Goal: Task Accomplishment & Management: Manage account settings

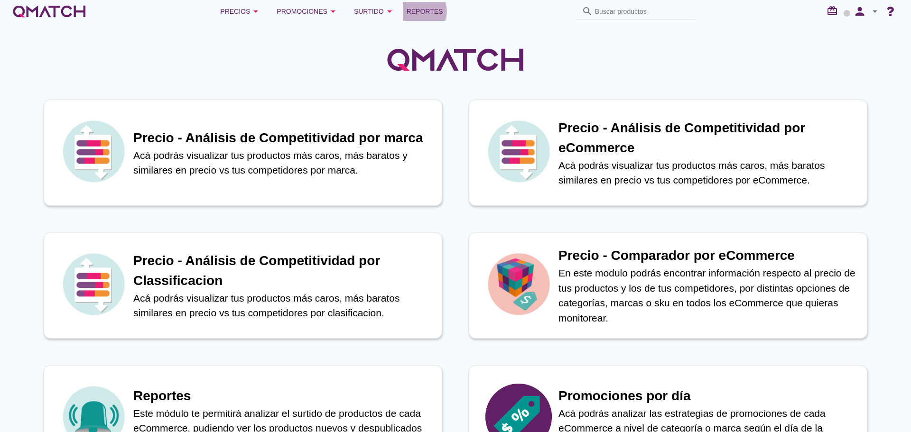
click at [427, 11] on span "Reportes" at bounding box center [425, 11] width 37 height 11
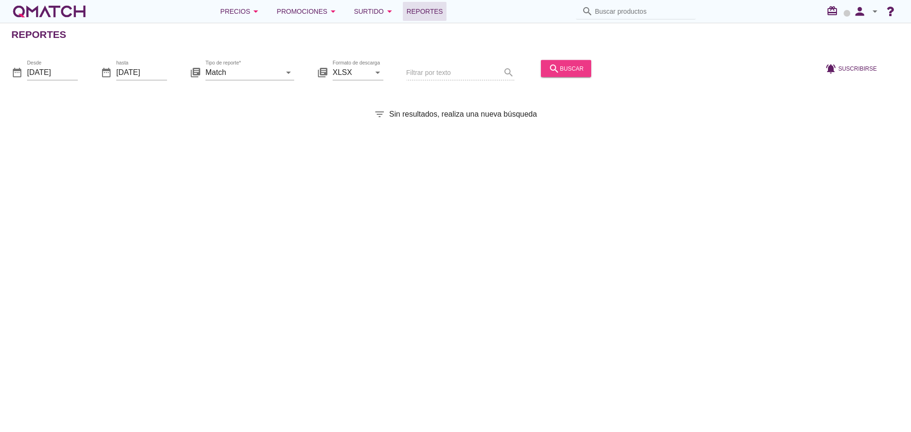
click at [548, 70] on icon "search" at bounding box center [553, 68] width 11 height 11
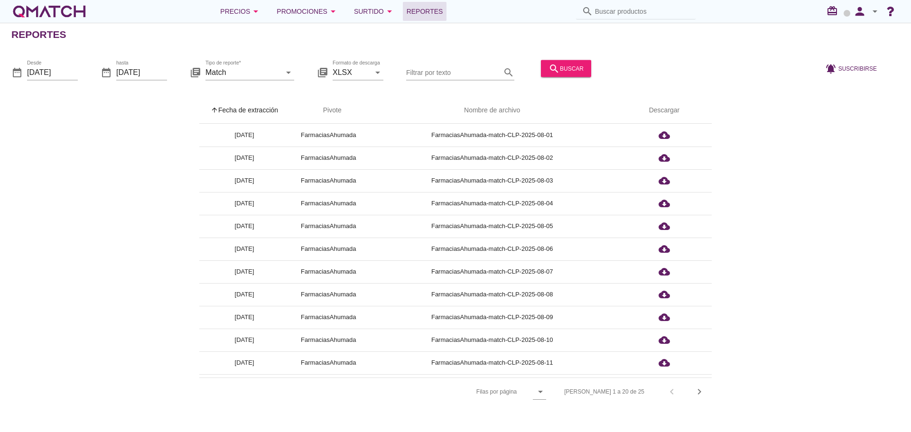
click at [245, 108] on th "arrow_upward Fecha de extracción" at bounding box center [244, 110] width 90 height 27
click at [863, 9] on icon "person" at bounding box center [859, 11] width 19 height 13
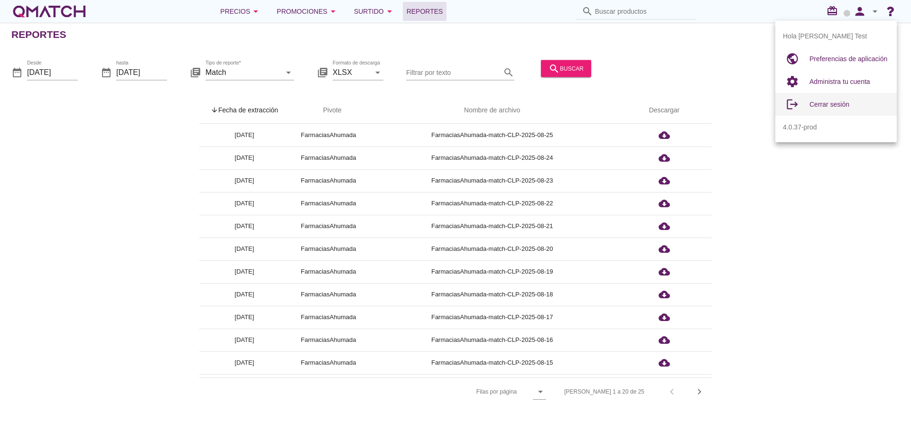
click at [836, 99] on div "Cerrar sesión" at bounding box center [849, 104] width 80 height 11
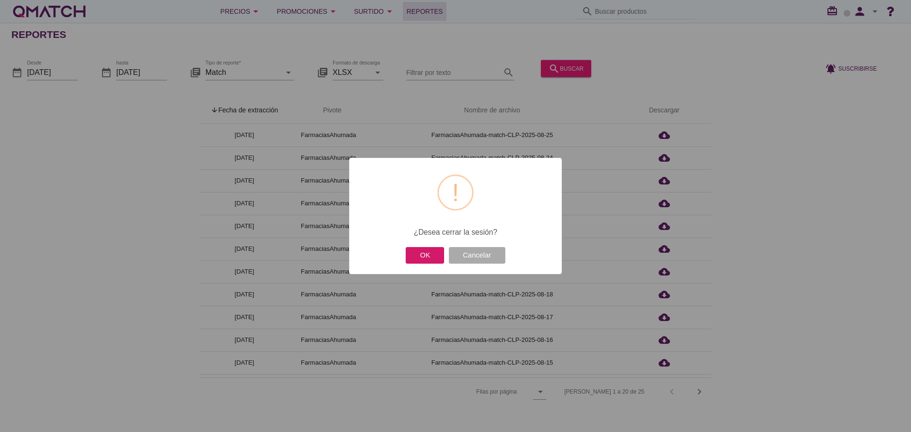
click at [426, 255] on button "OK" at bounding box center [425, 255] width 38 height 17
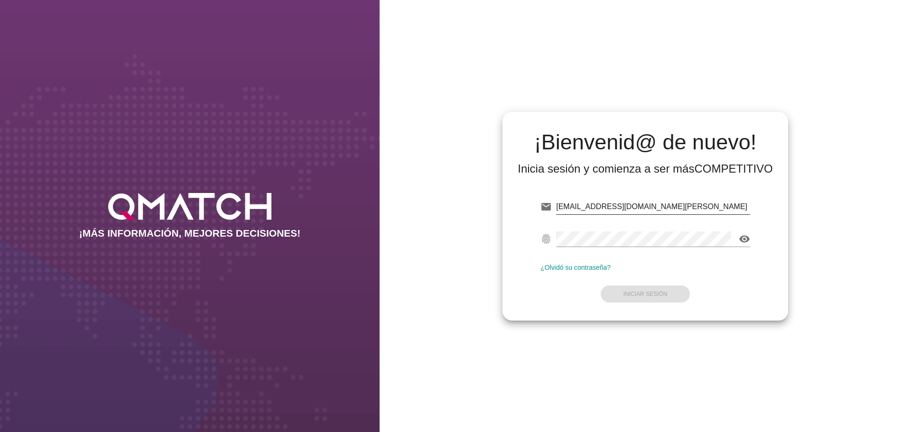
click at [647, 207] on input "test@test.ahumada.cl" at bounding box center [653, 206] width 194 height 15
type input "test@test.cencosud.cl"
click at [655, 299] on button "Iniciar Sesión" at bounding box center [646, 294] width 90 height 17
